Goal: Information Seeking & Learning: Check status

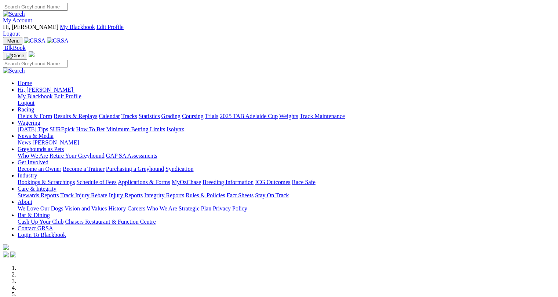
click at [89, 113] on link "Results & Replays" at bounding box center [76, 116] width 44 height 6
